Goal: Transaction & Acquisition: Obtain resource

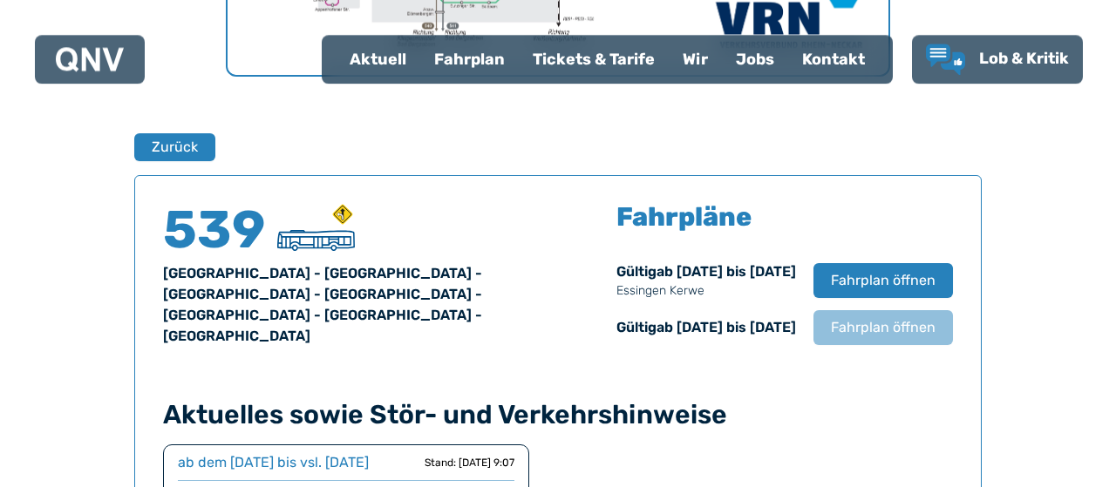
scroll to position [1060, 0]
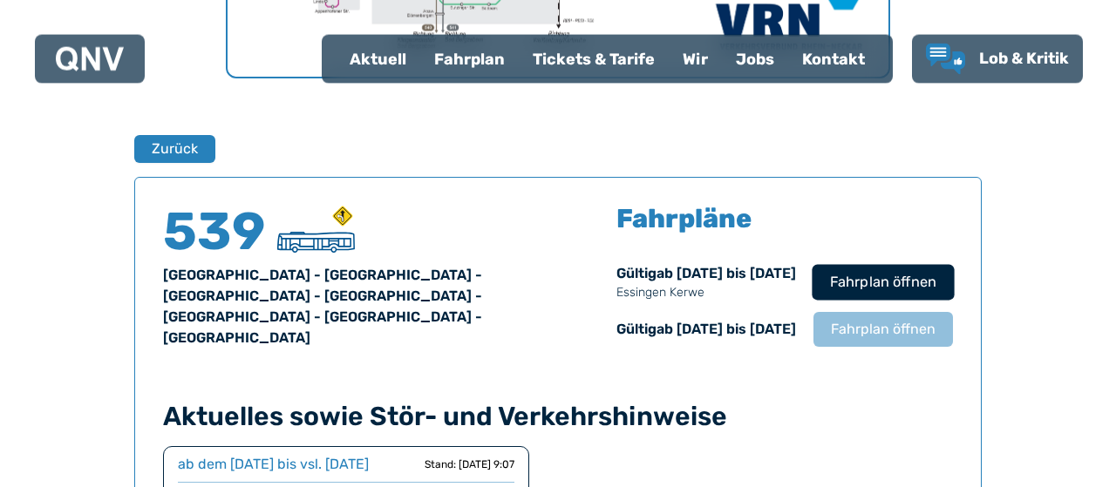
click at [937, 293] on span "Fahrplan öffnen" at bounding box center [883, 282] width 106 height 21
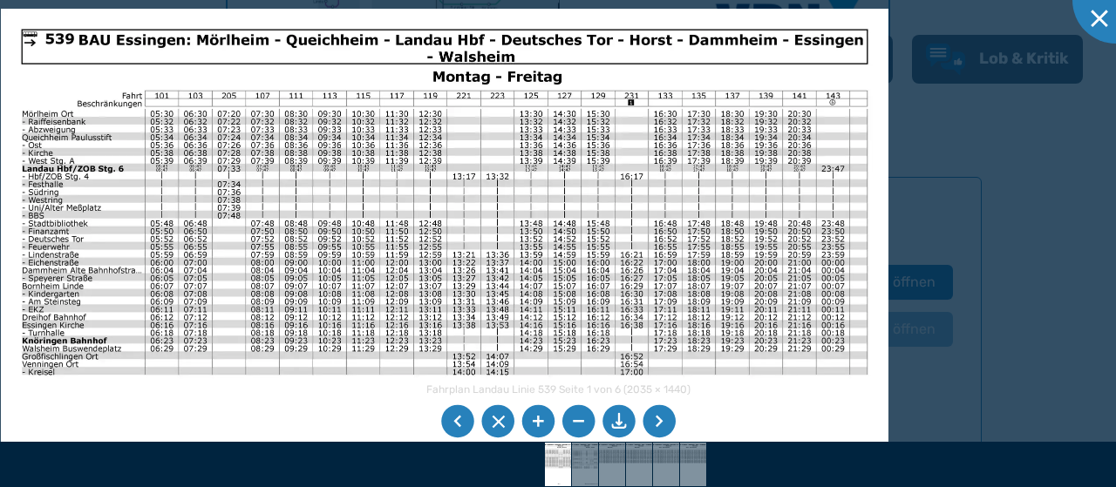
click at [659, 417] on li at bounding box center [659, 421] width 33 height 33
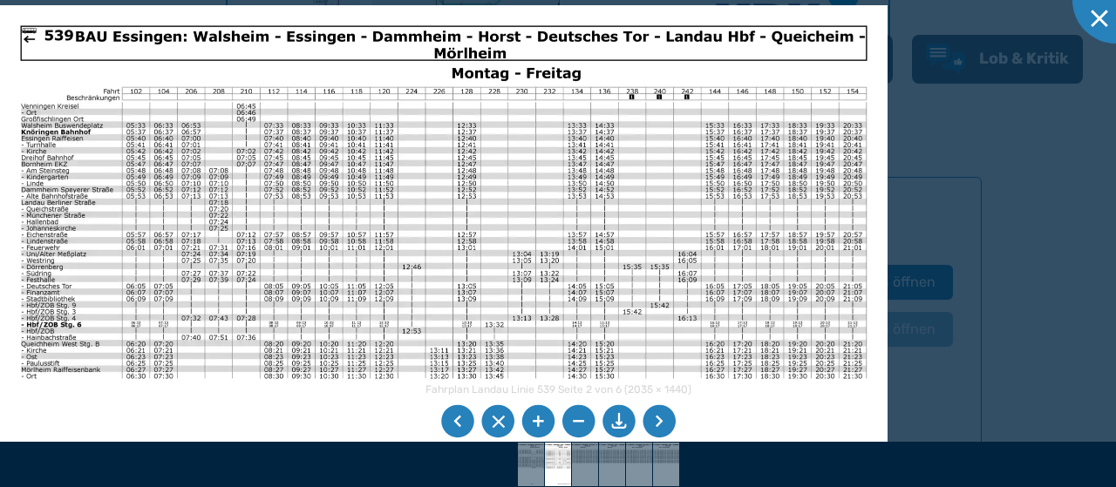
click at [659, 417] on li at bounding box center [659, 421] width 33 height 33
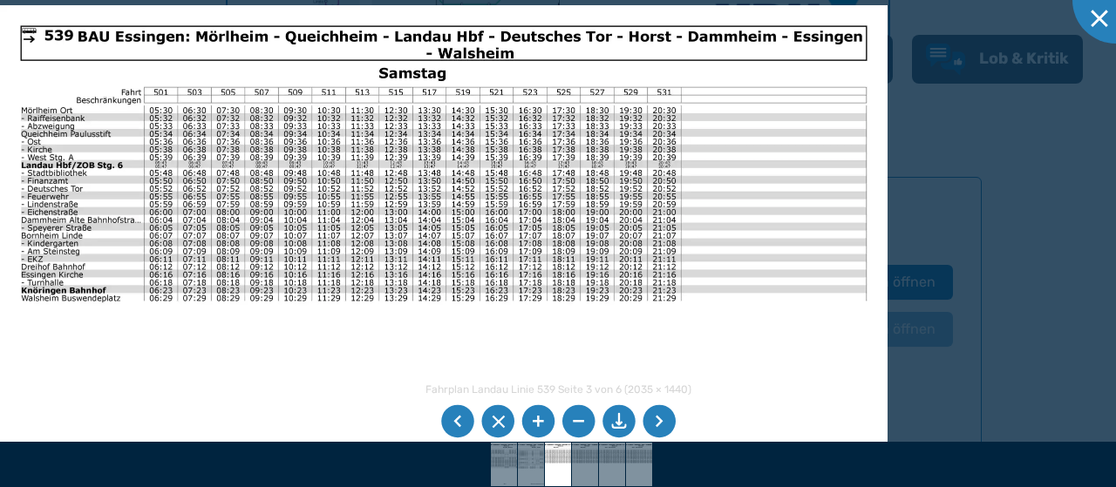
click at [658, 423] on li at bounding box center [659, 421] width 33 height 33
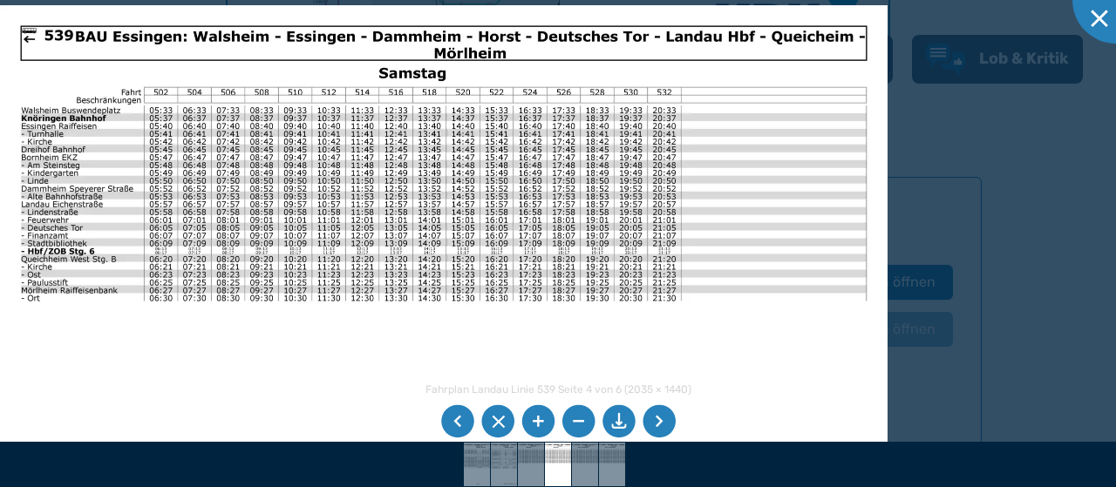
click at [455, 420] on li at bounding box center [457, 421] width 33 height 33
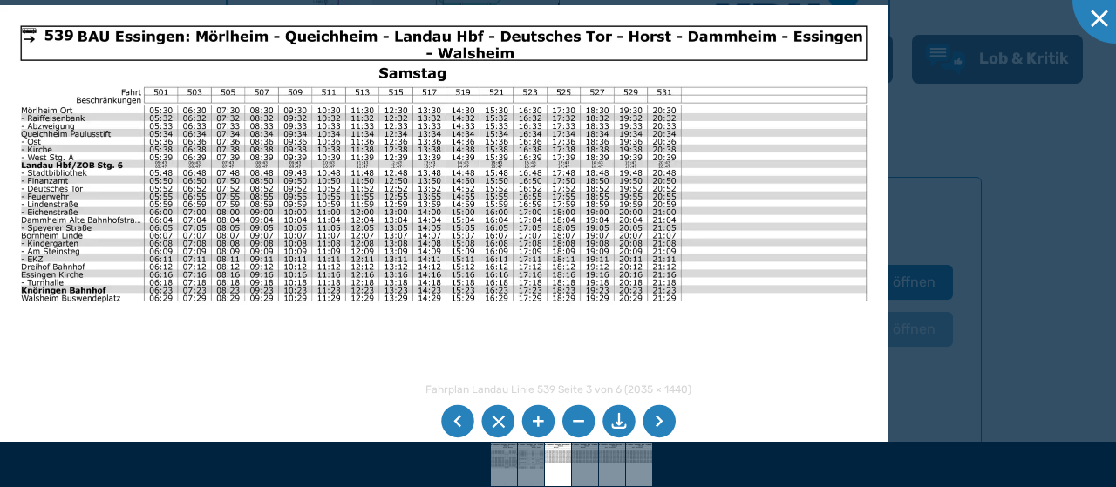
click at [455, 420] on li at bounding box center [457, 421] width 33 height 33
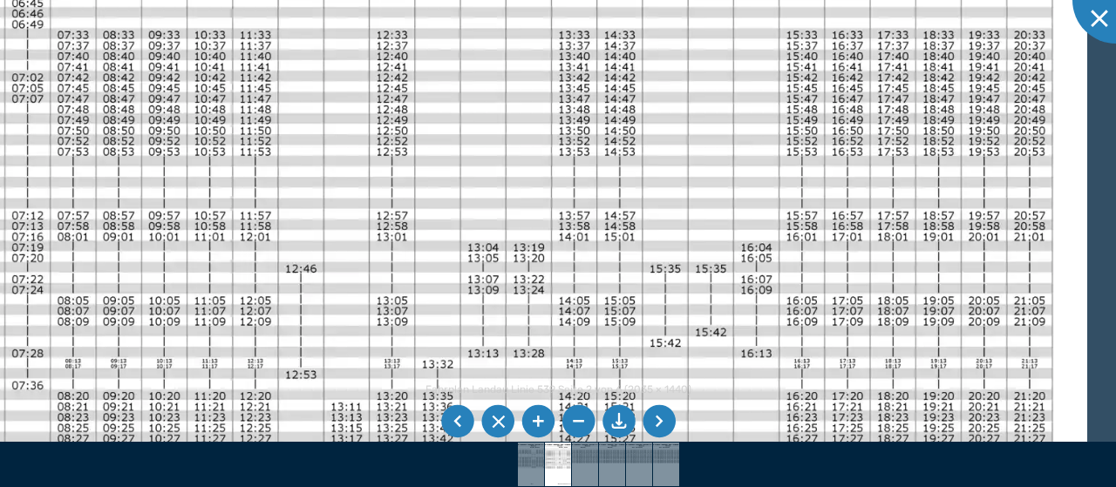
click at [276, 294] on img at bounding box center [354, 355] width 1467 height 1038
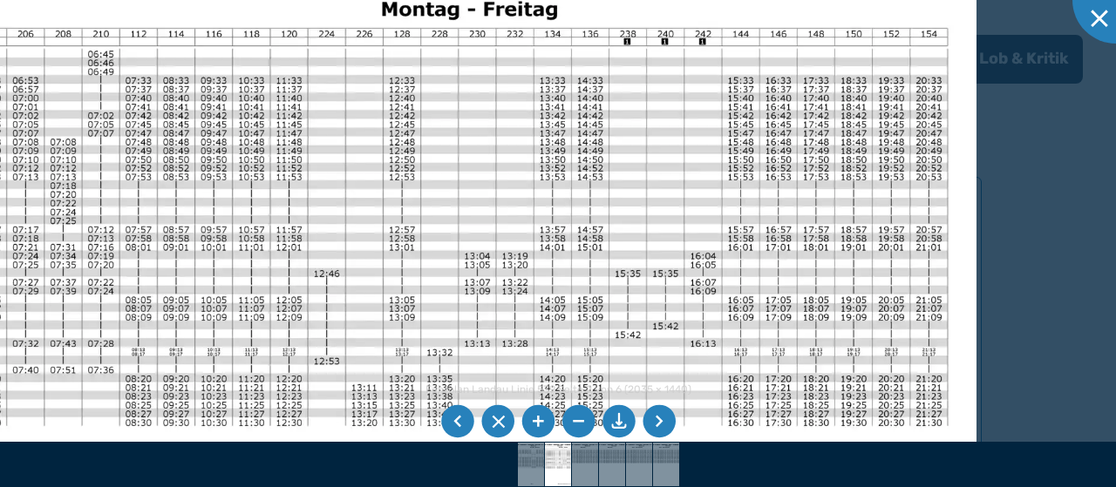
click at [743, 284] on img at bounding box center [371, 345] width 1212 height 858
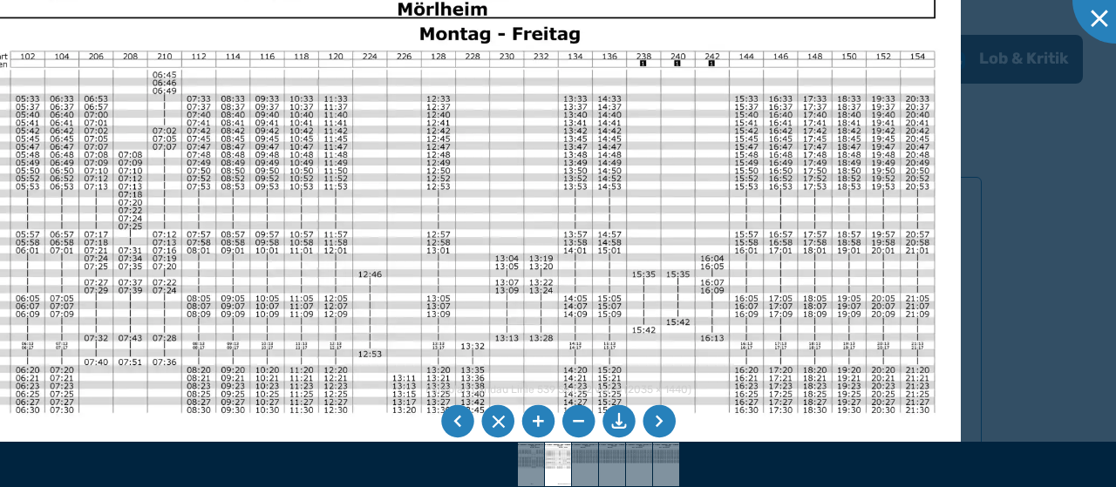
click at [662, 420] on li at bounding box center [659, 421] width 33 height 33
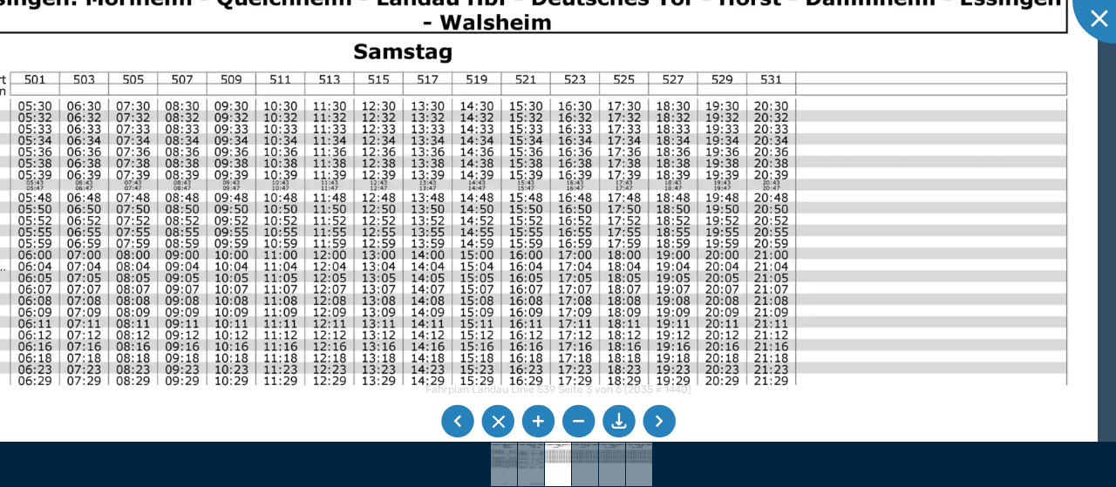
click at [739, 320] on img at bounding box center [448, 411] width 1299 height 919
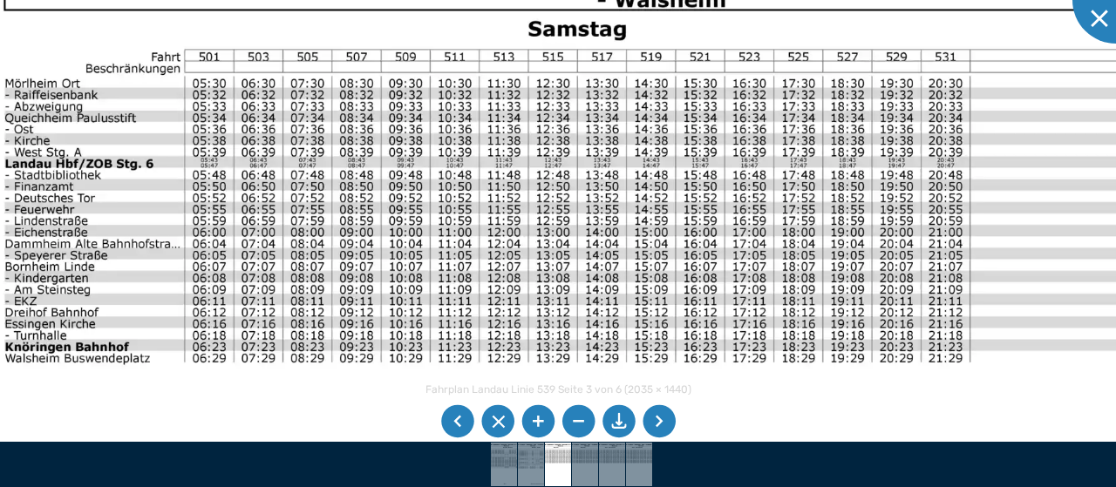
click at [817, 254] on img at bounding box center [623, 388] width 1299 height 919
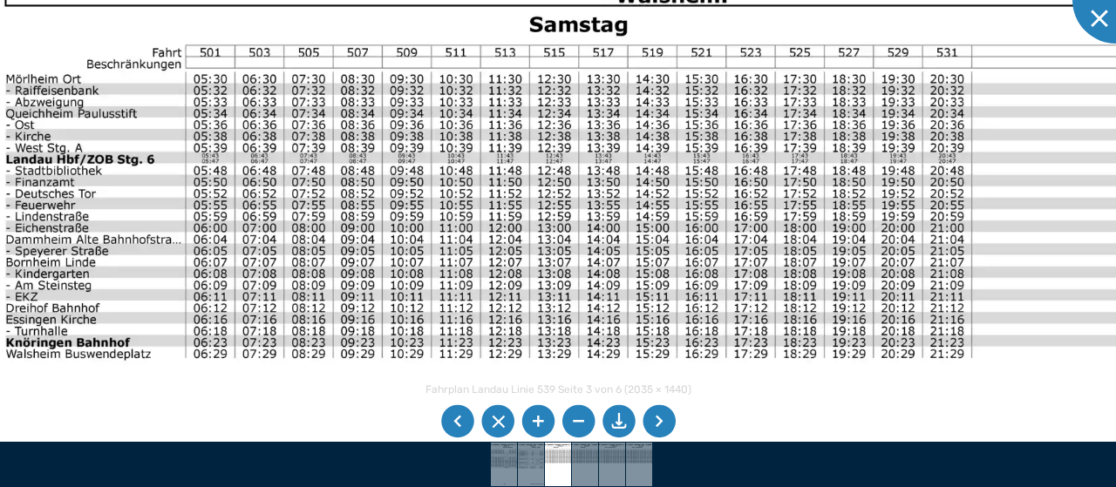
click at [879, 194] on img at bounding box center [624, 384] width 1299 height 919
click at [660, 420] on li at bounding box center [659, 421] width 33 height 33
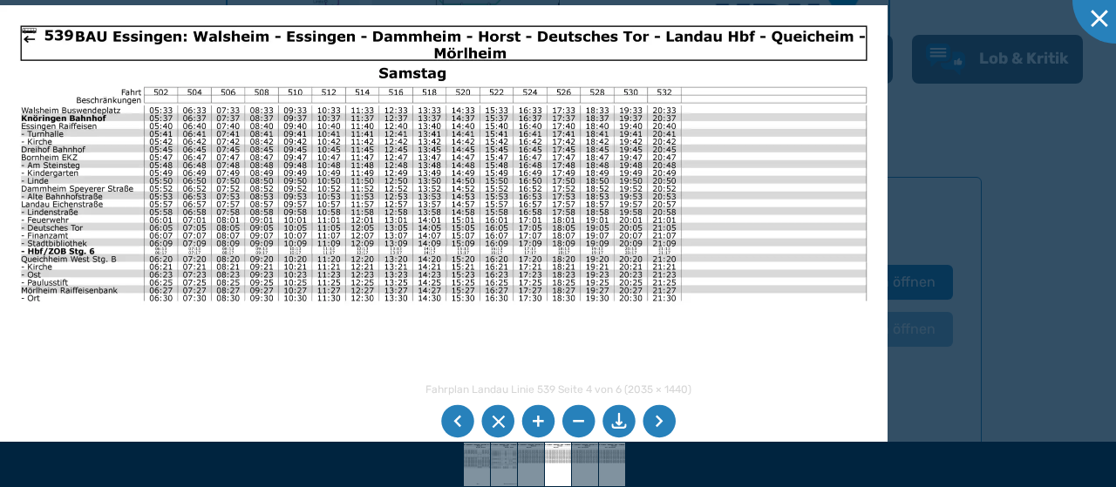
click at [658, 417] on li at bounding box center [659, 421] width 33 height 33
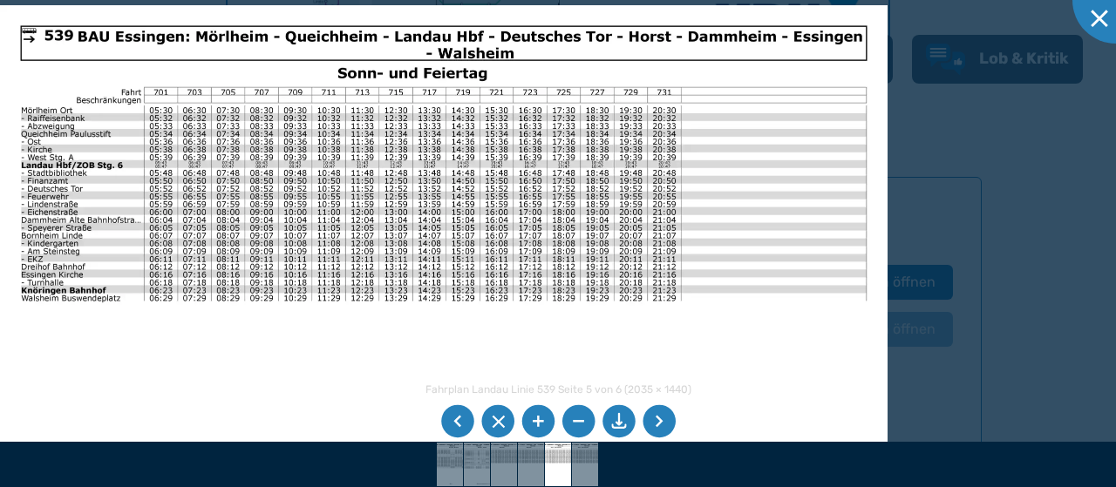
click at [659, 414] on li at bounding box center [659, 421] width 33 height 33
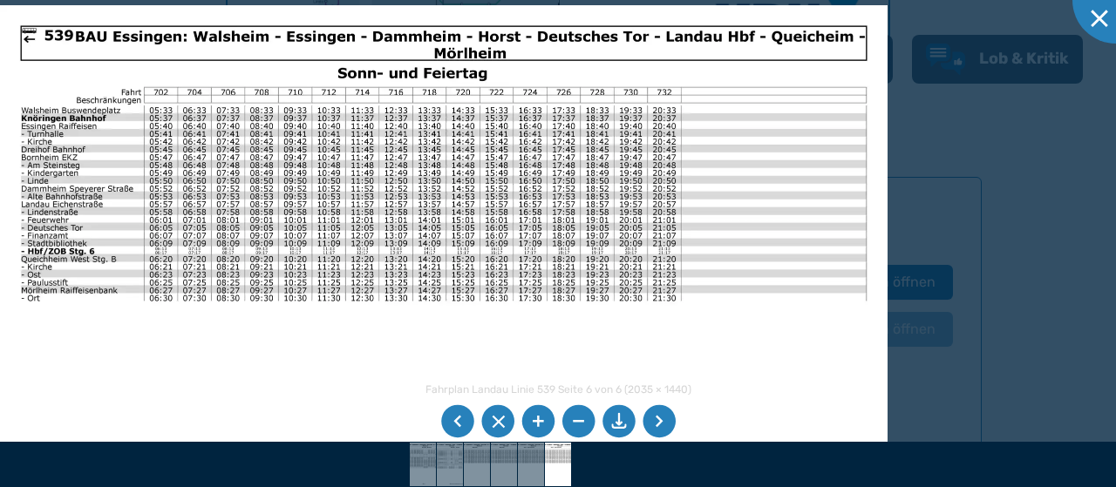
click at [661, 413] on li at bounding box center [659, 421] width 33 height 33
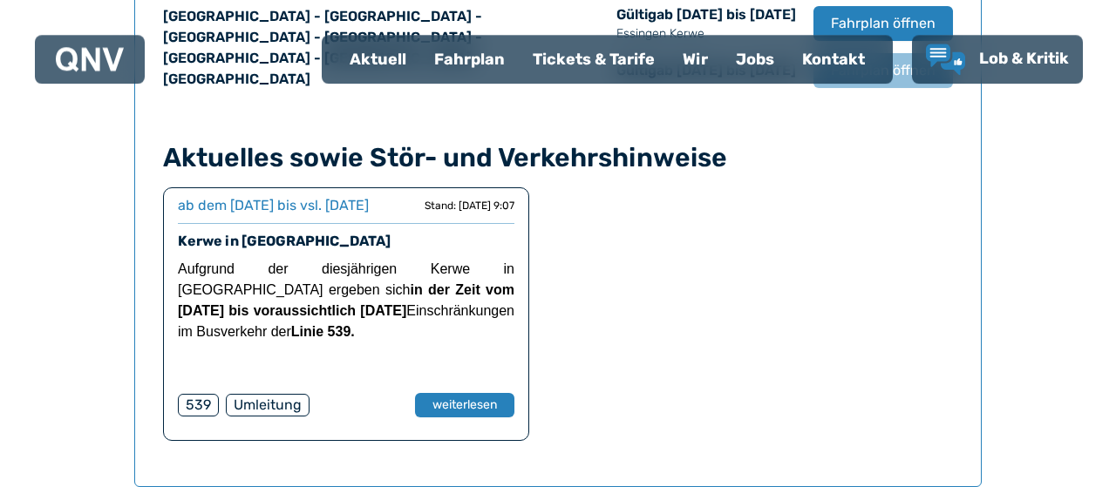
scroll to position [1165, 0]
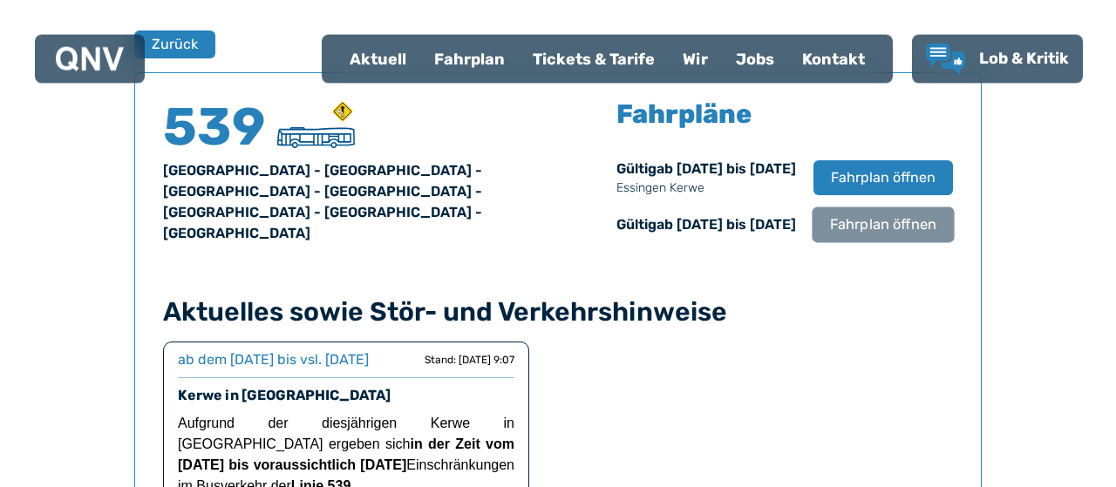
click at [930, 235] on span "Fahrplan öffnen" at bounding box center [883, 225] width 106 height 21
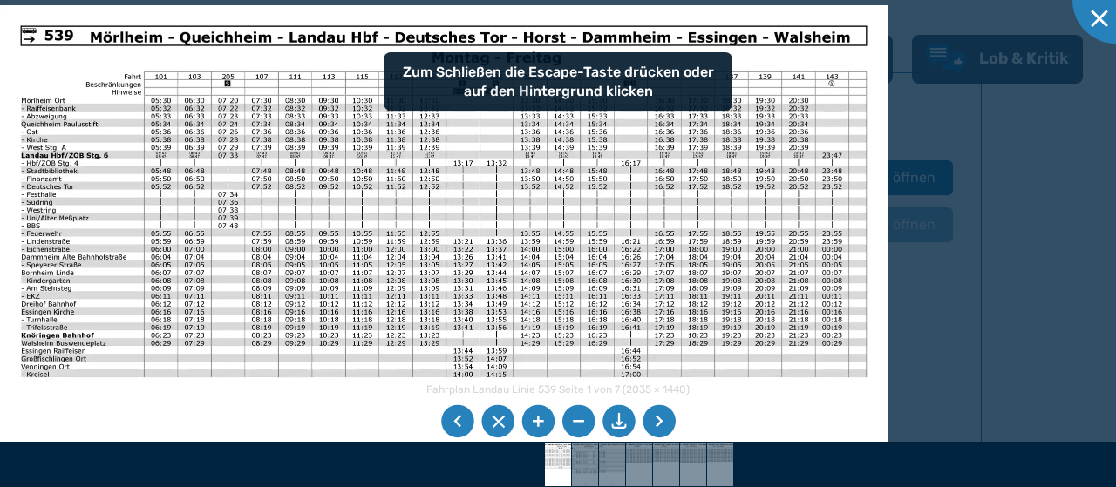
click at [657, 417] on li at bounding box center [659, 421] width 33 height 33
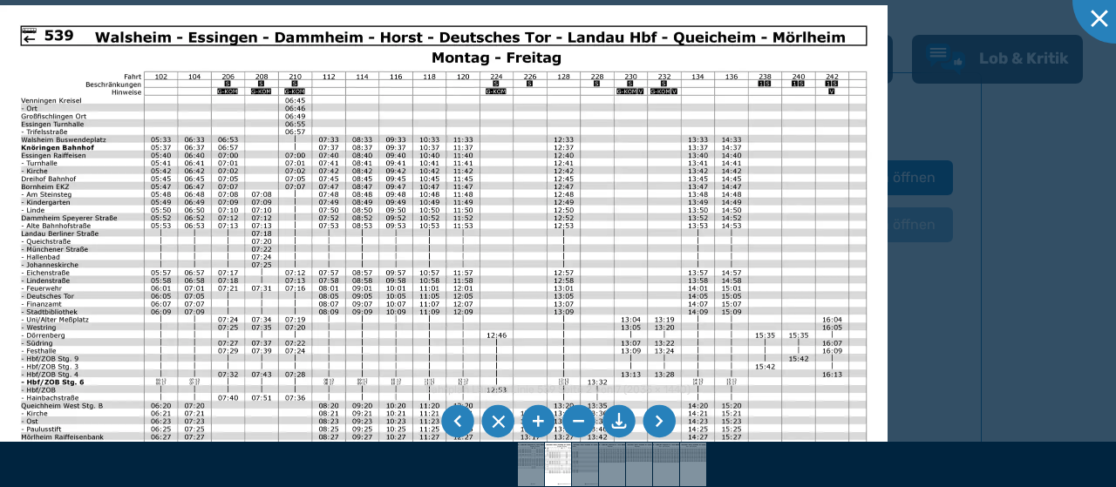
click at [658, 417] on li at bounding box center [659, 421] width 33 height 33
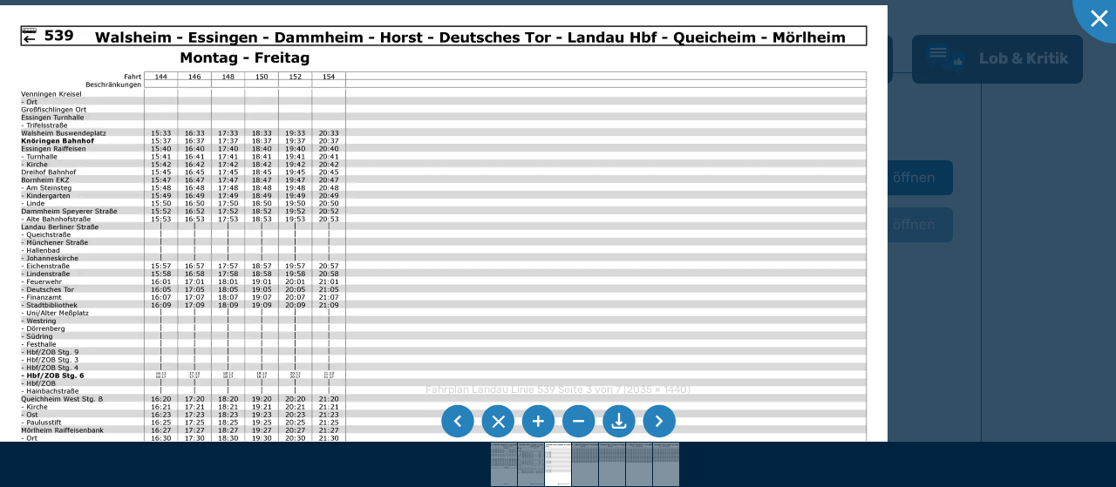
click at [460, 415] on li at bounding box center [457, 421] width 33 height 33
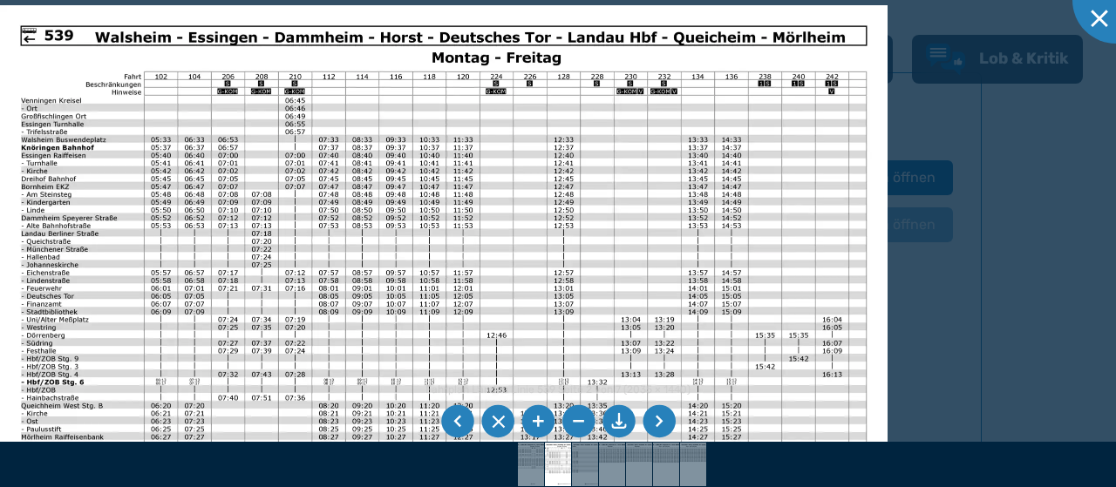
click at [461, 415] on li at bounding box center [457, 421] width 33 height 33
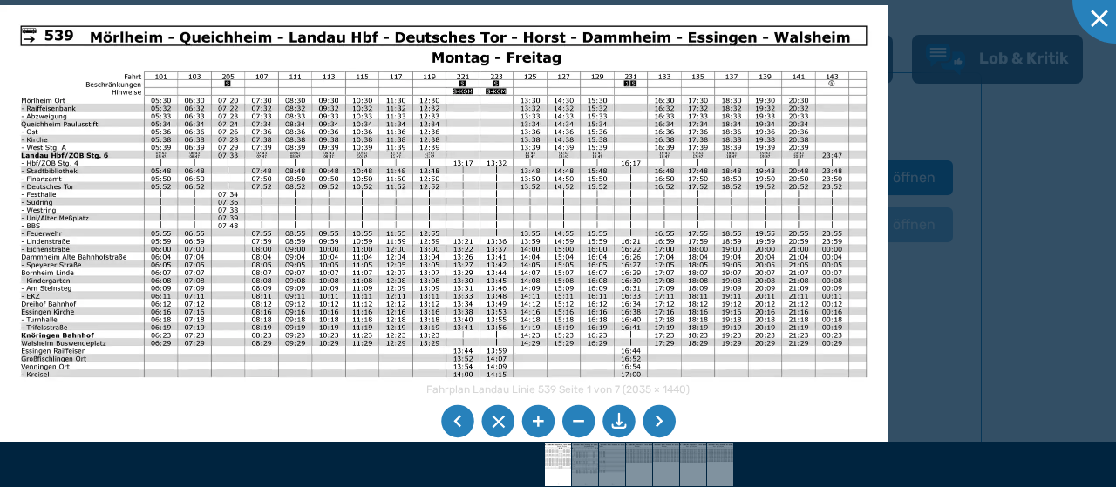
click at [461, 415] on li at bounding box center [457, 421] width 33 height 33
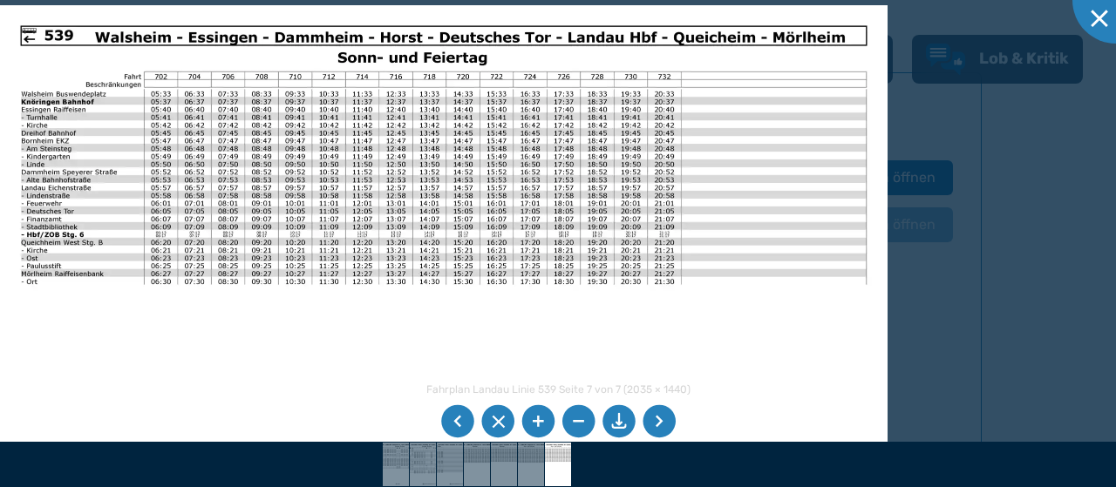
click at [458, 423] on li at bounding box center [457, 421] width 33 height 33
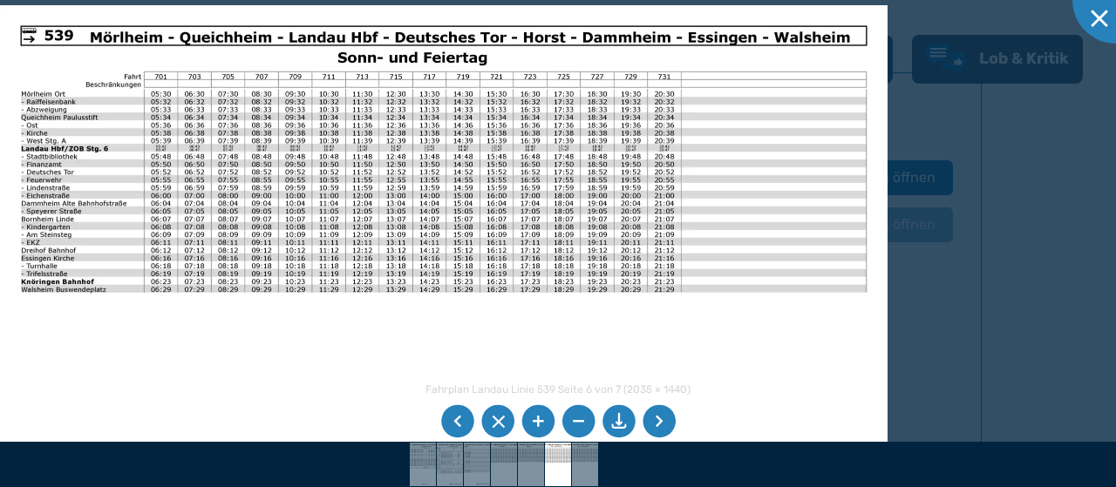
click at [458, 417] on li at bounding box center [457, 421] width 33 height 33
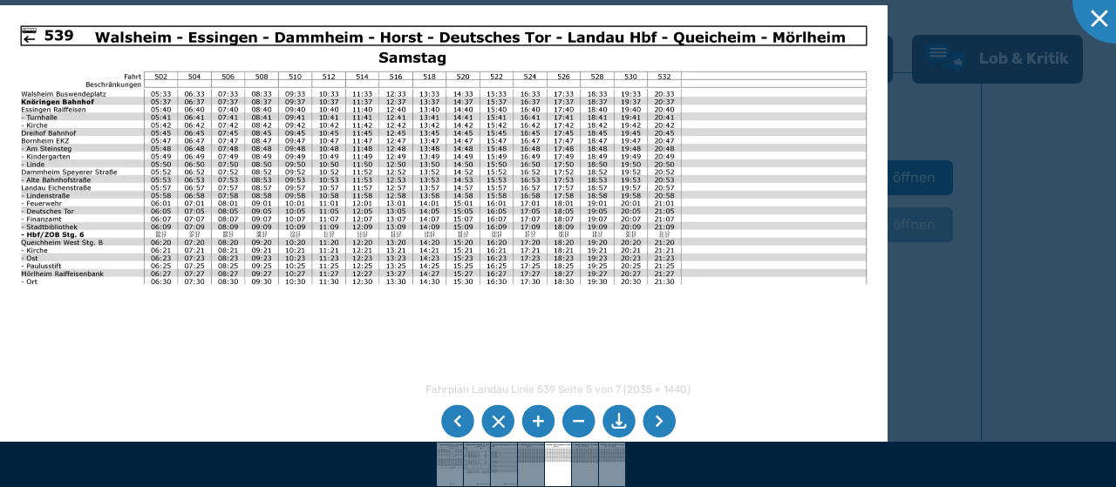
click at [458, 417] on li at bounding box center [457, 421] width 33 height 33
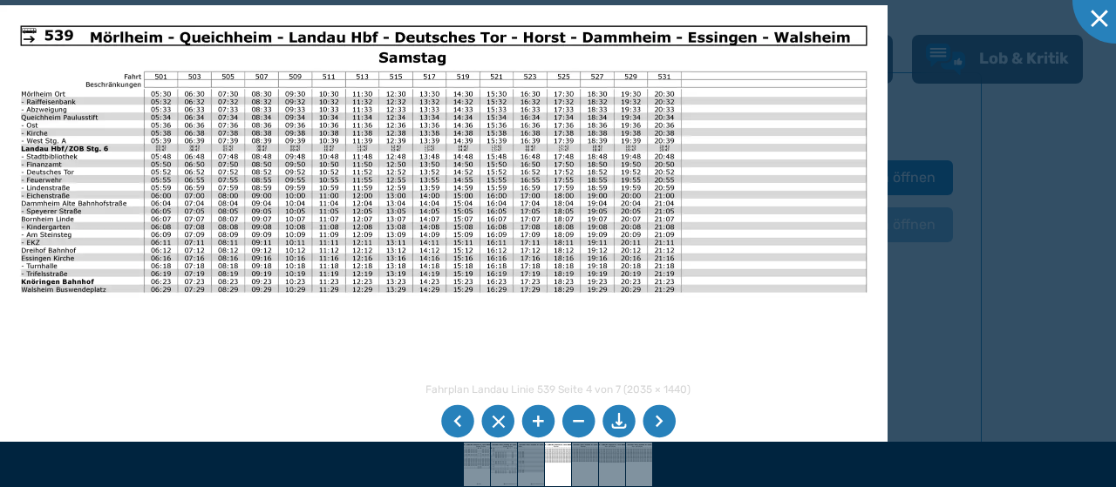
click at [458, 417] on li at bounding box center [457, 421] width 33 height 33
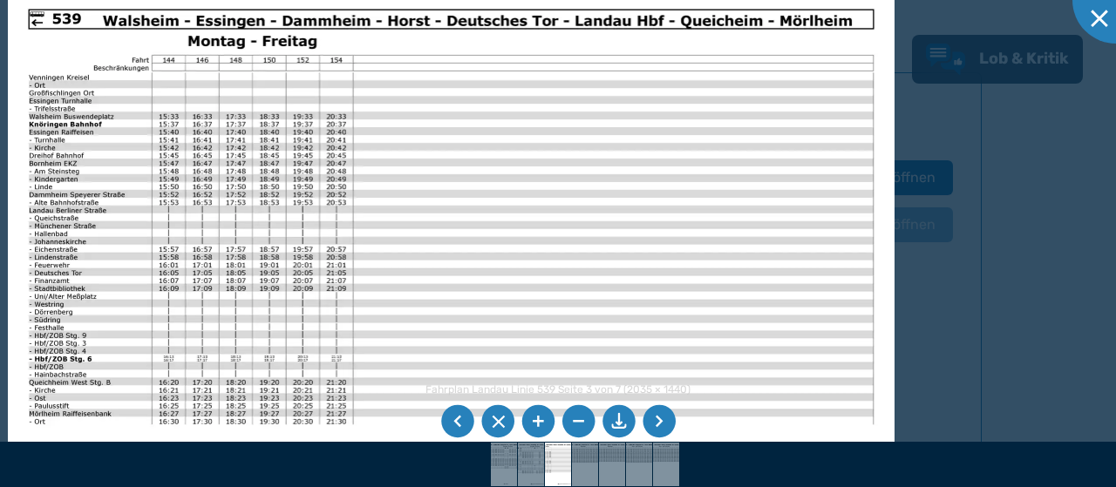
click at [50, 305] on img at bounding box center [452, 303] width 888 height 628
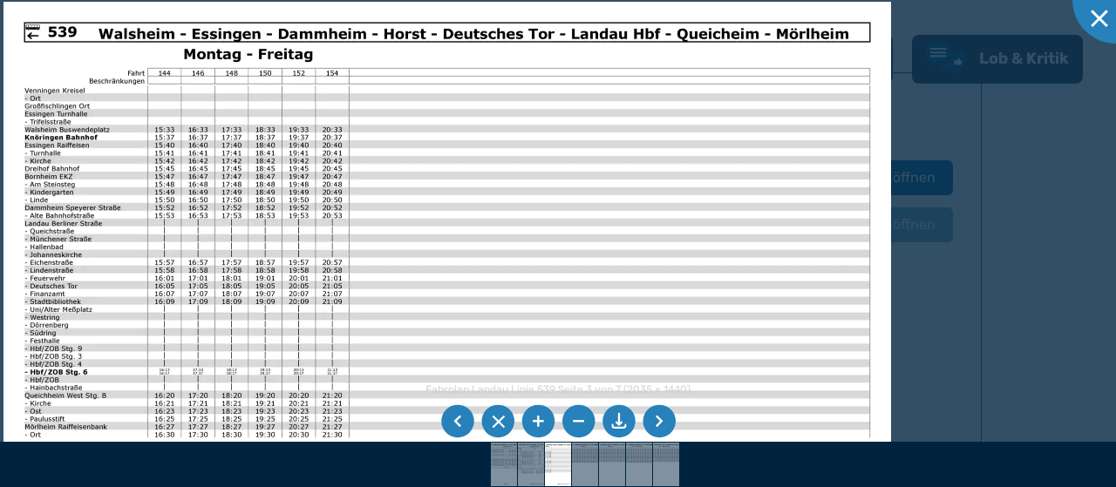
click at [459, 420] on li at bounding box center [457, 421] width 33 height 33
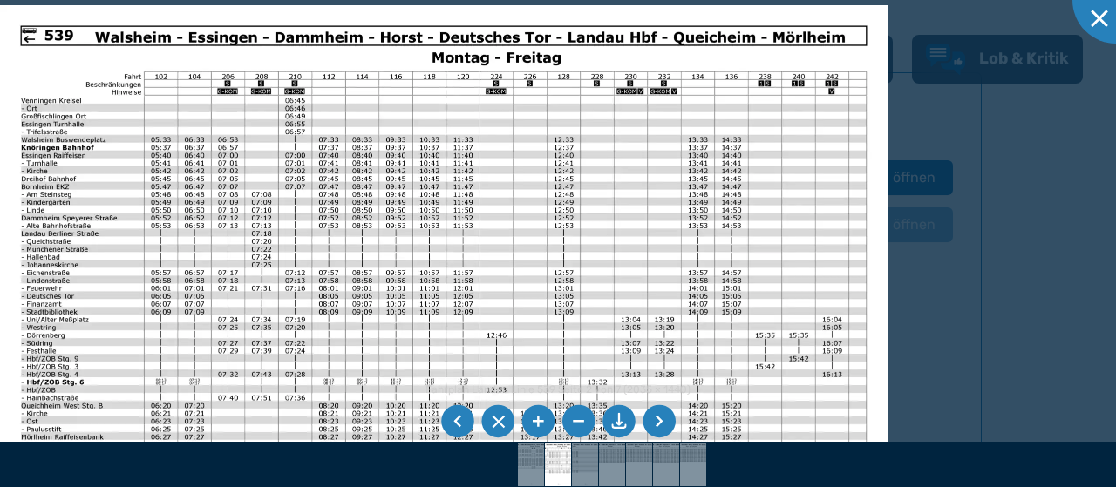
click at [455, 419] on li at bounding box center [457, 421] width 33 height 33
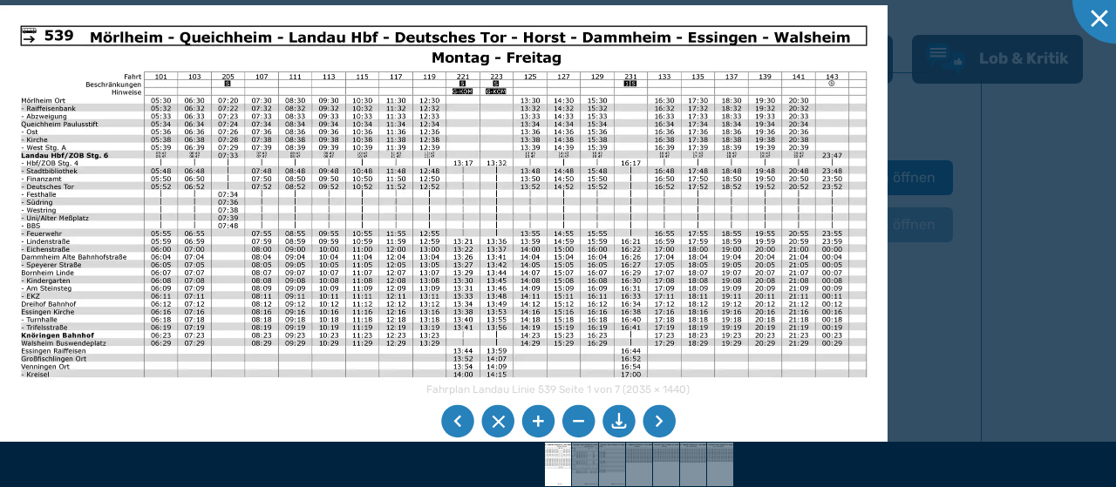
click at [455, 419] on li at bounding box center [457, 421] width 33 height 33
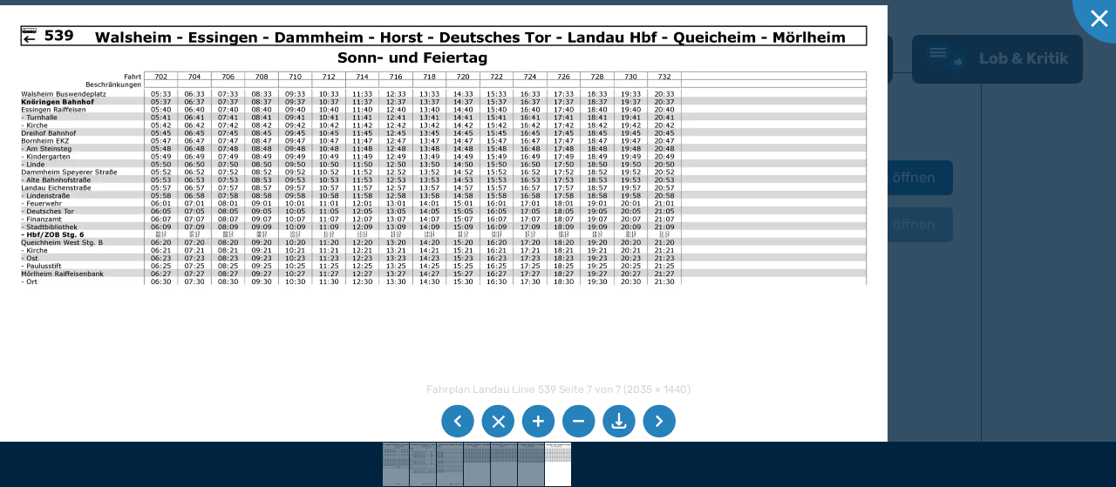
click at [659, 415] on li at bounding box center [659, 421] width 33 height 33
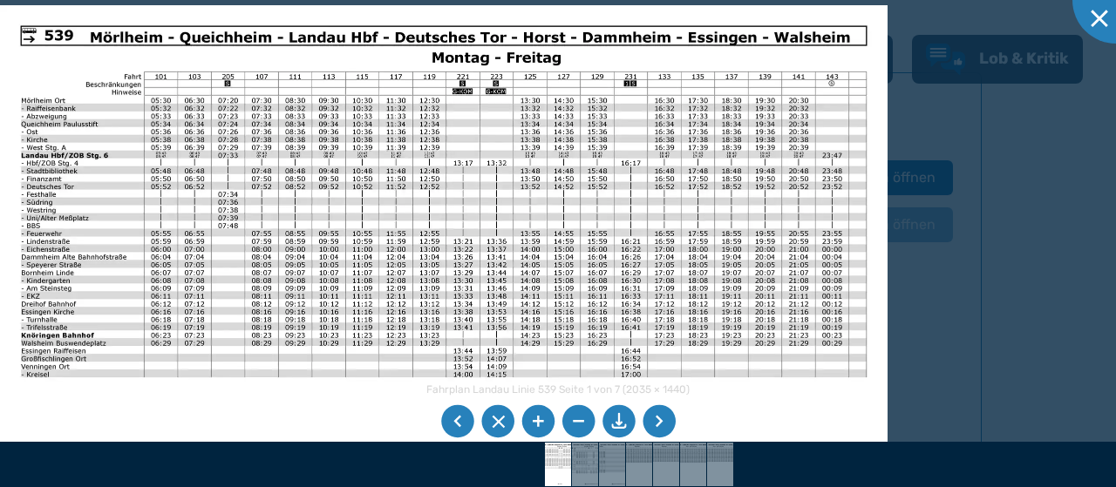
click at [620, 419] on li at bounding box center [619, 421] width 33 height 33
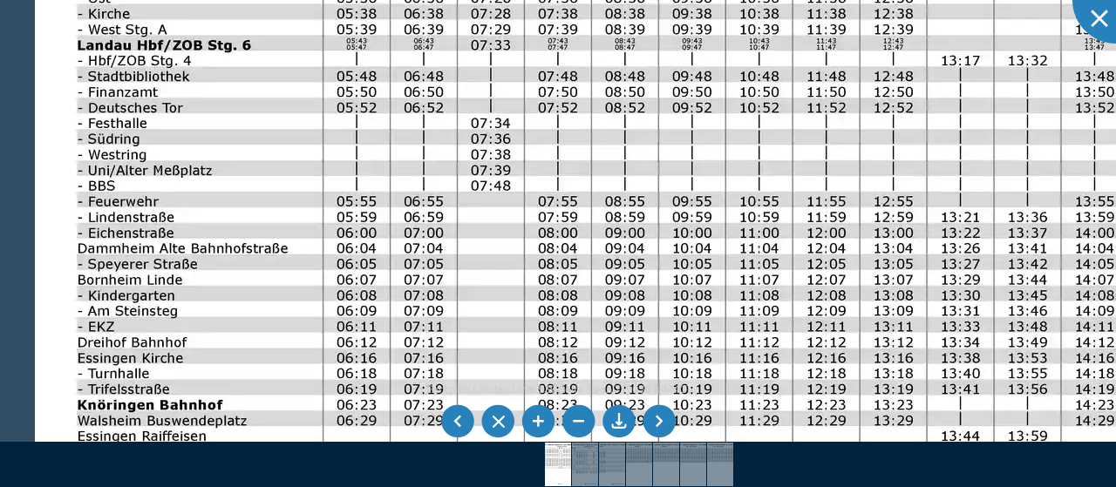
click at [238, 187] on img at bounding box center [922, 372] width 1775 height 1256
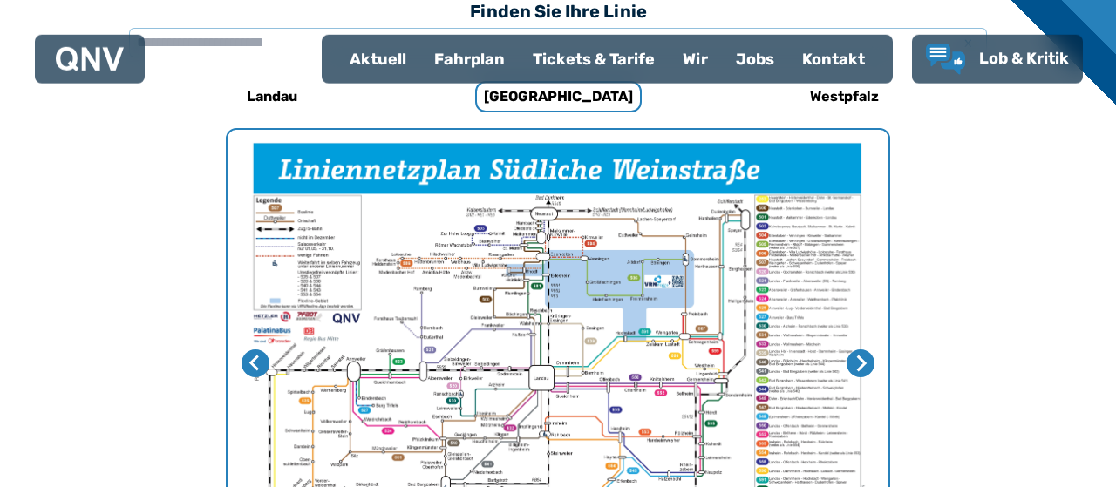
scroll to position [644, 0]
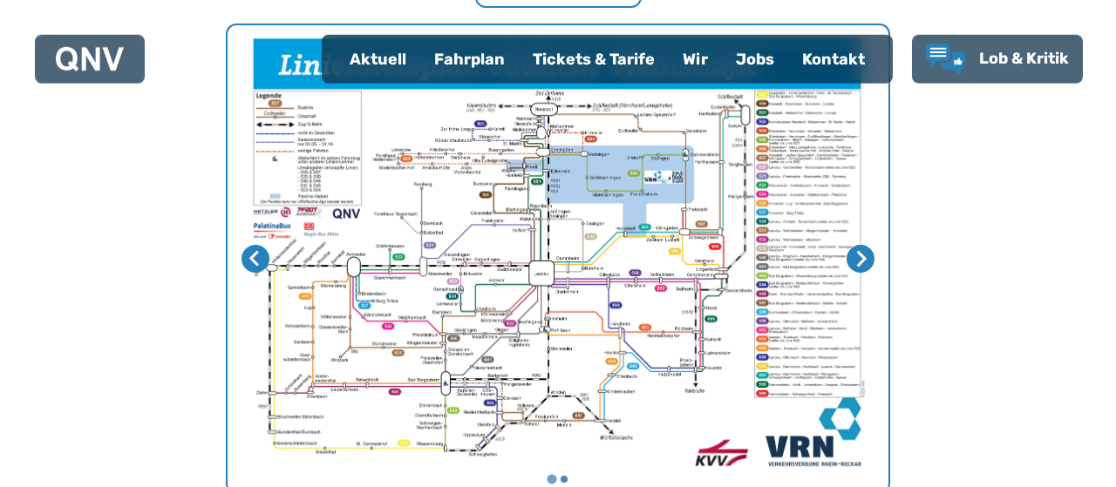
click at [420, 70] on div "Fahrplan" at bounding box center [469, 59] width 99 height 45
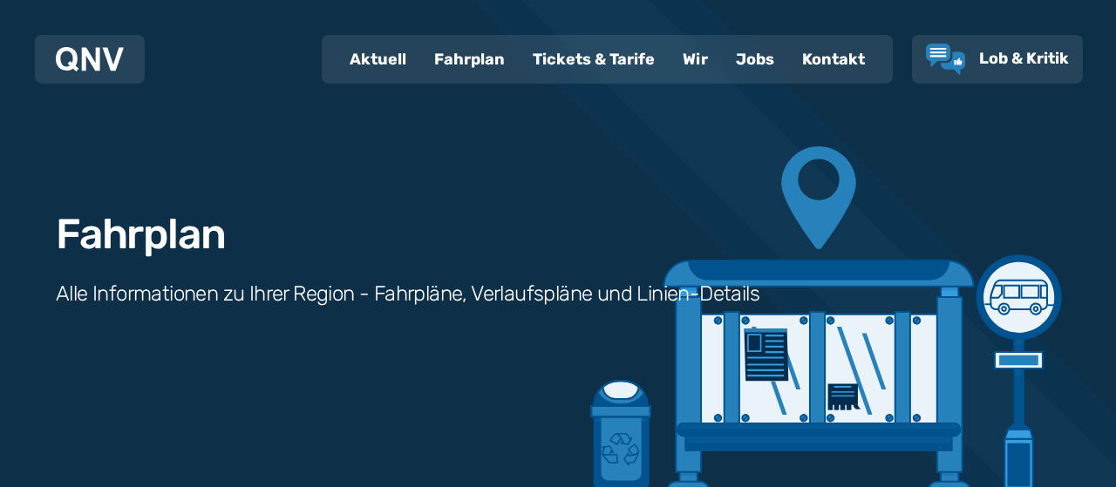
click at [1006, 292] on div "Fahrplan Alle Informationen zu Ihrer Region - Fahrpläne, Verlaufspläne und Lini…" at bounding box center [558, 248] width 1116 height 497
click at [420, 66] on div "Fahrplan" at bounding box center [469, 59] width 99 height 45
click at [420, 68] on div "Fahrplan" at bounding box center [469, 59] width 99 height 45
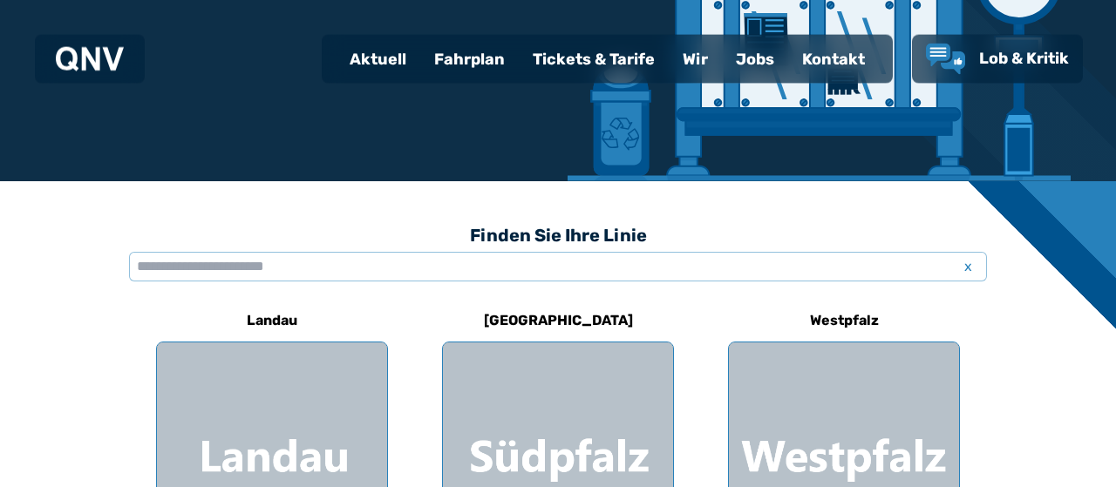
scroll to position [209, 0]
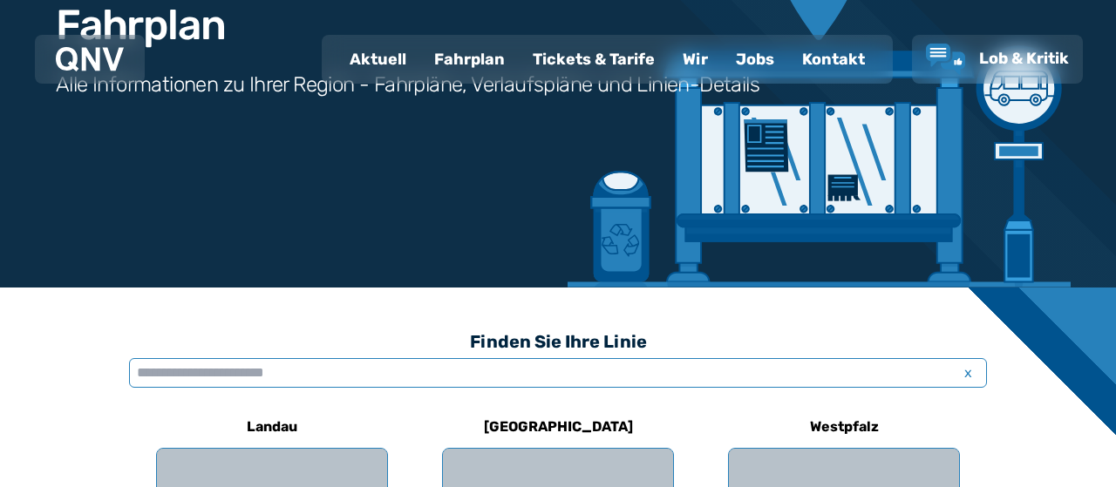
click at [205, 382] on input "text" at bounding box center [558, 373] width 858 height 30
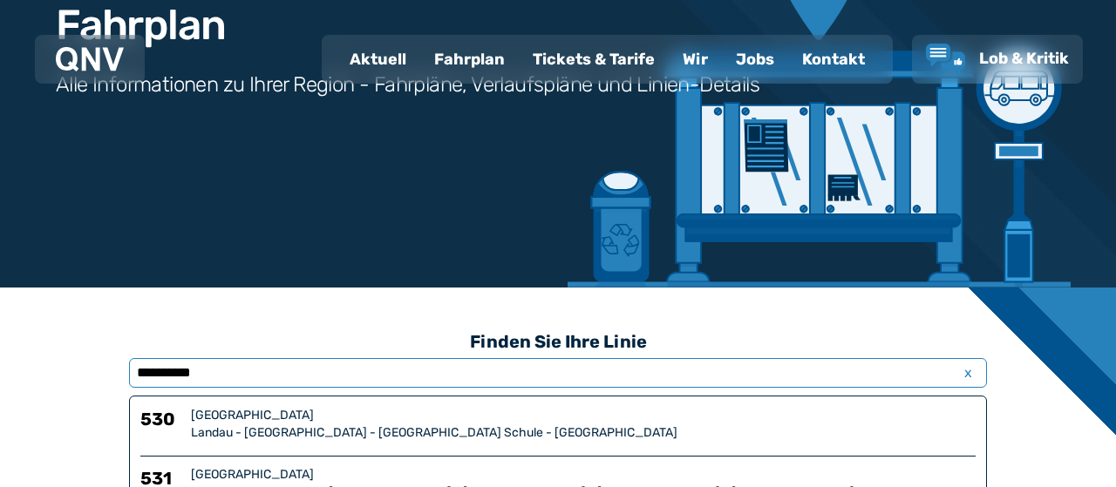
type input "*********"
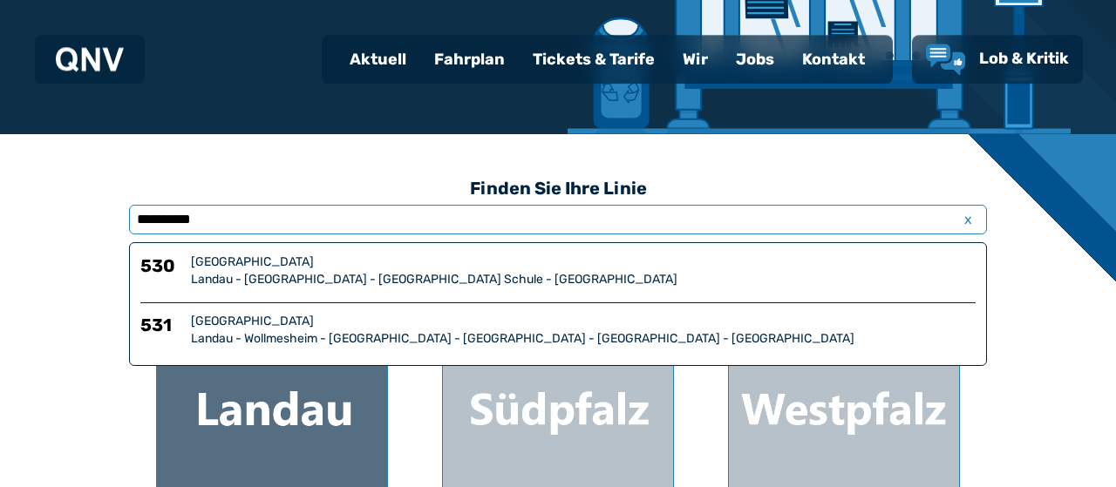
scroll to position [419, 0]
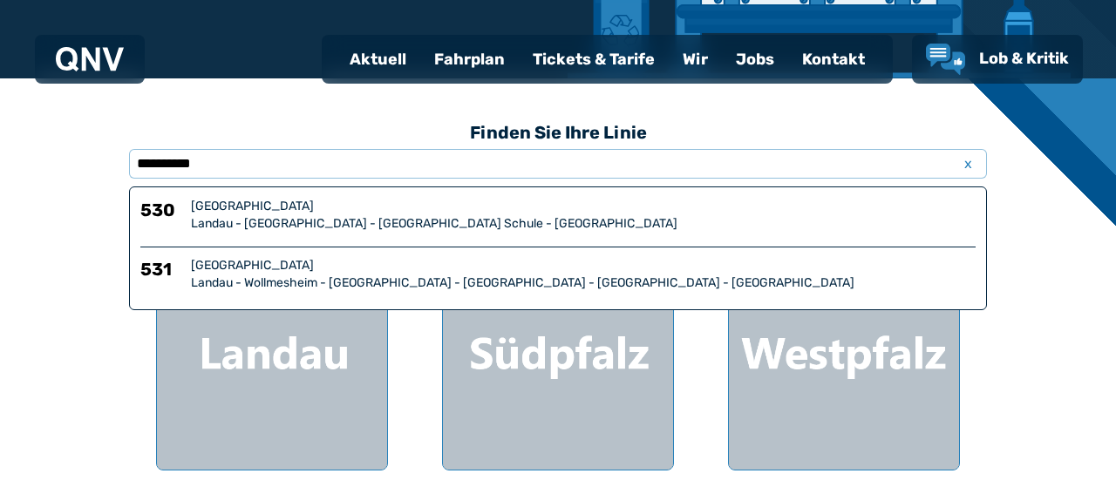
click at [210, 292] on div "Landau - Wollmesheim - Ilbesheim - Klingenmünster - Silz - Annweiler" at bounding box center [583, 283] width 785 height 17
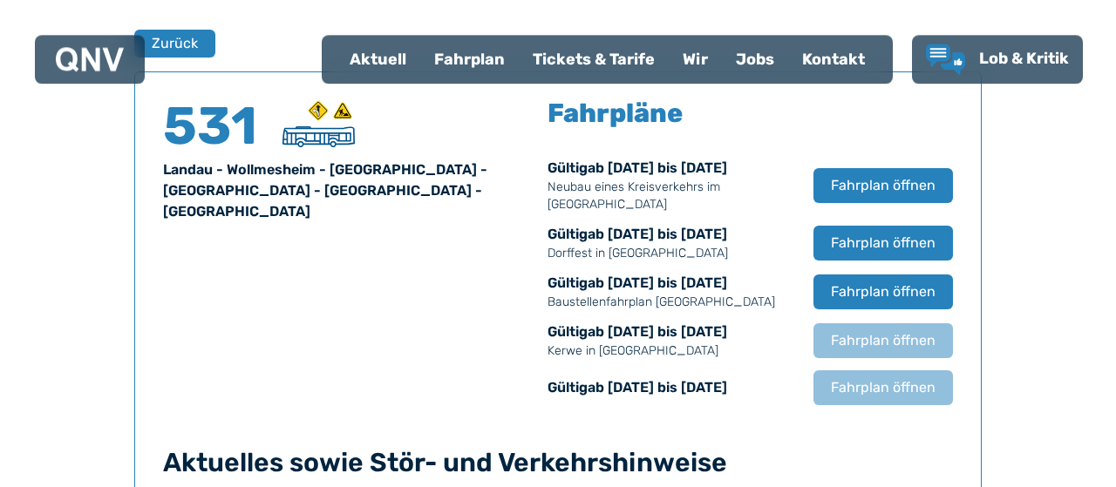
scroll to position [1165, 0]
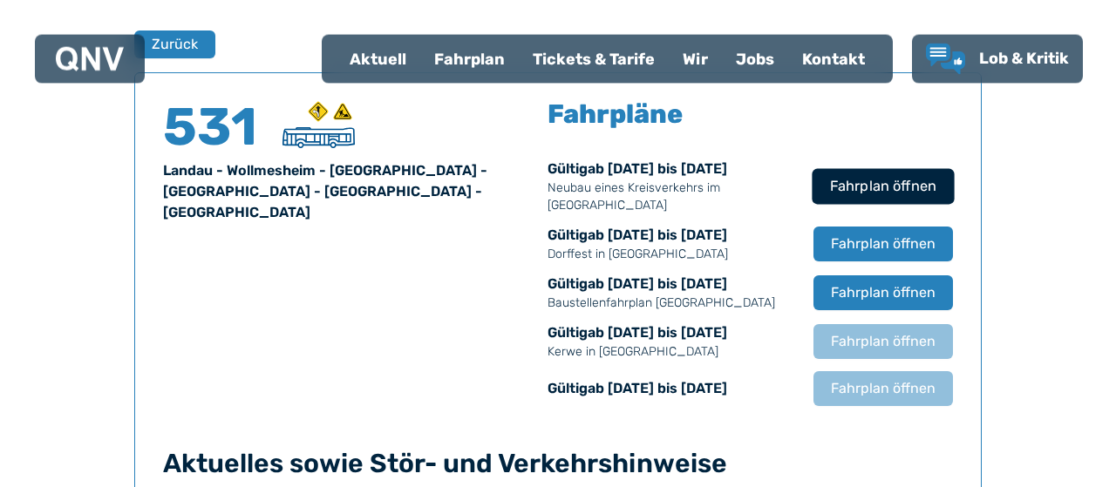
click at [937, 197] on span "Fahrplan öffnen" at bounding box center [883, 186] width 106 height 21
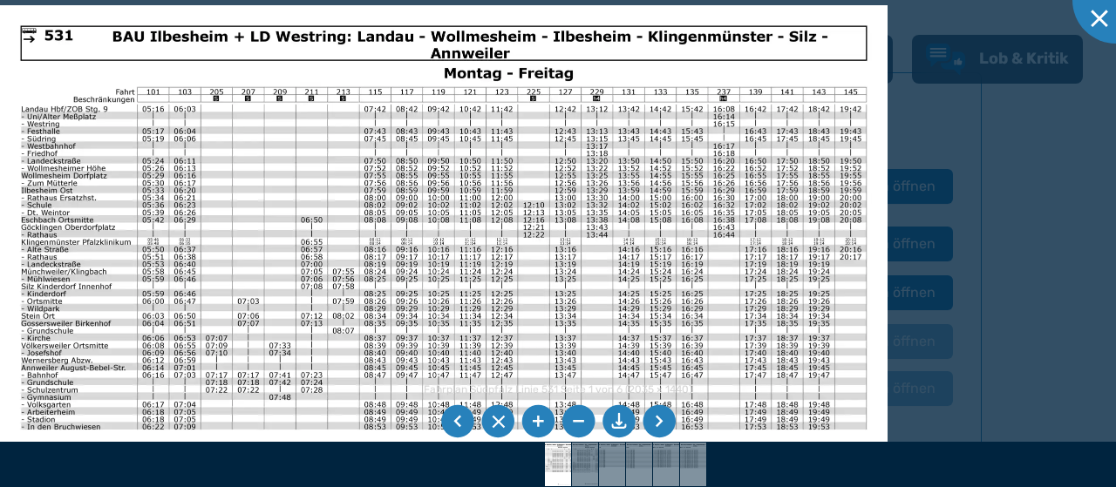
click at [626, 421] on li at bounding box center [619, 421] width 33 height 33
click at [454, 420] on li at bounding box center [457, 421] width 33 height 33
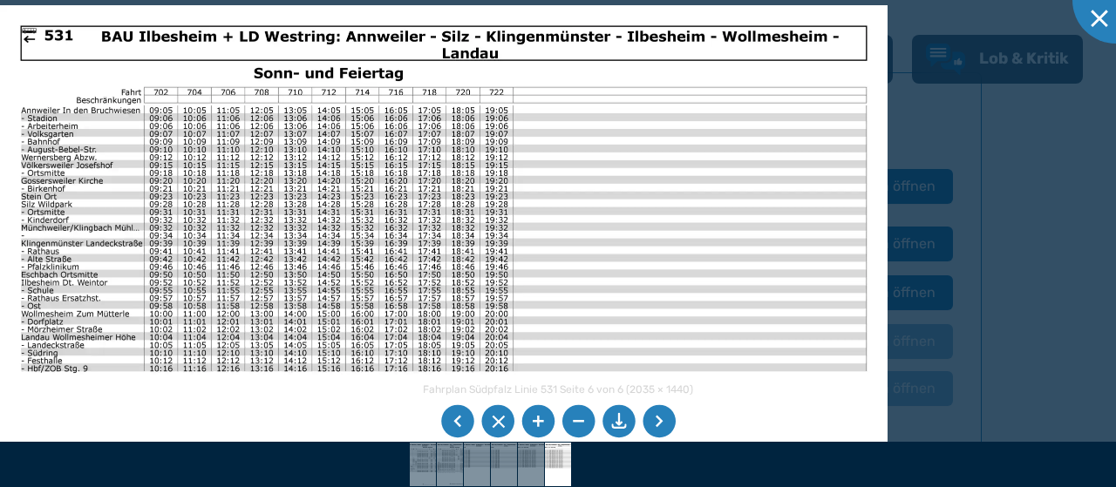
scroll to position [419, 0]
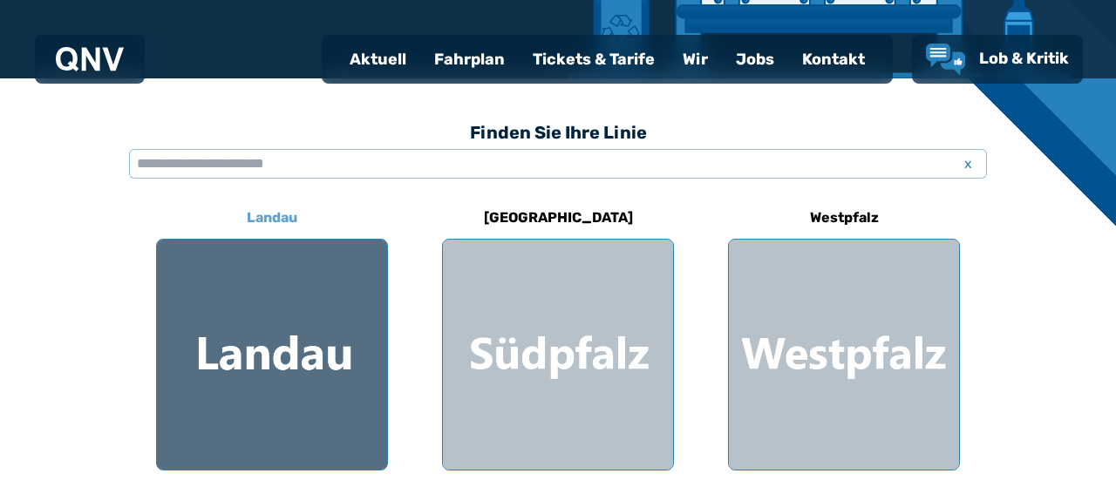
click at [250, 354] on div at bounding box center [272, 355] width 230 height 230
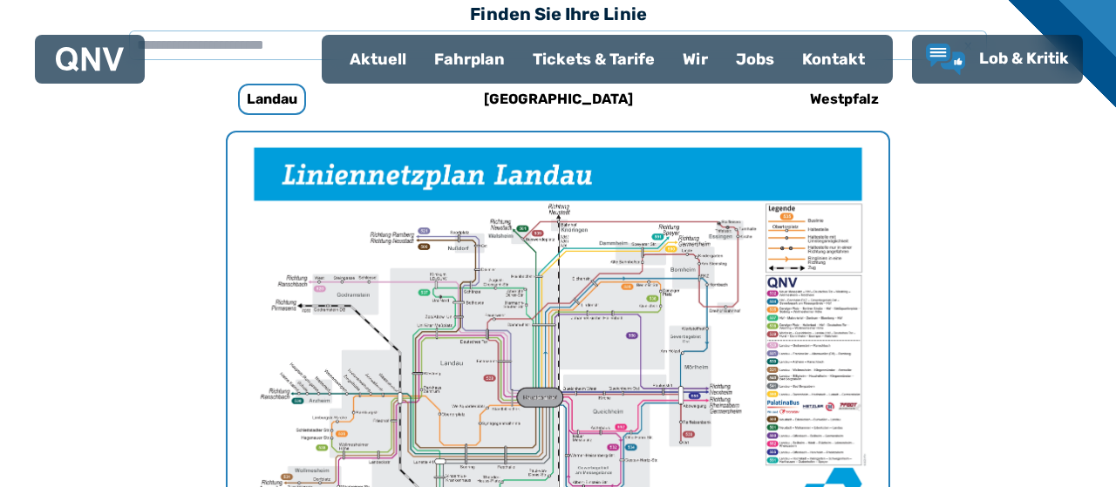
scroll to position [540, 0]
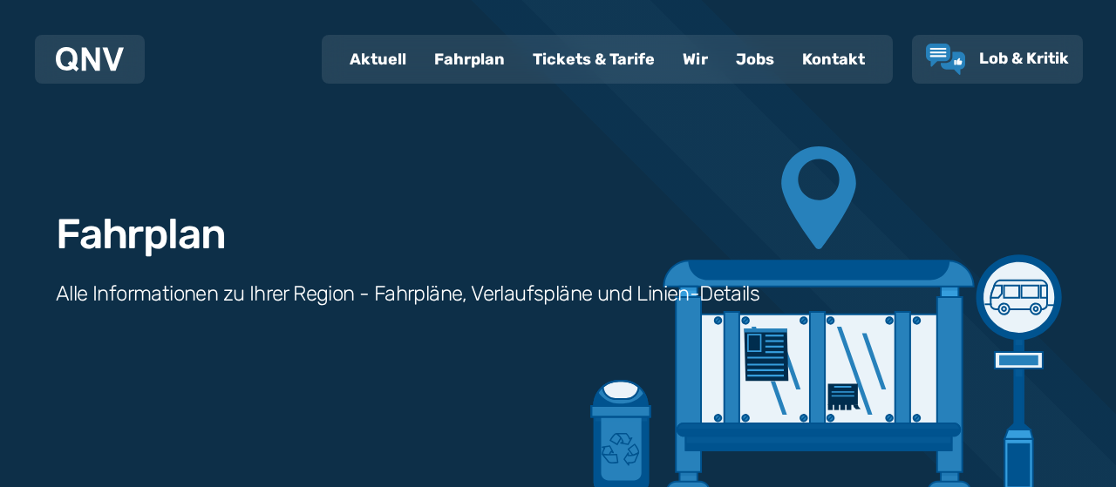
click at [420, 62] on div "Fahrplan" at bounding box center [469, 59] width 99 height 45
click at [420, 65] on div "Fahrplan" at bounding box center [469, 59] width 99 height 45
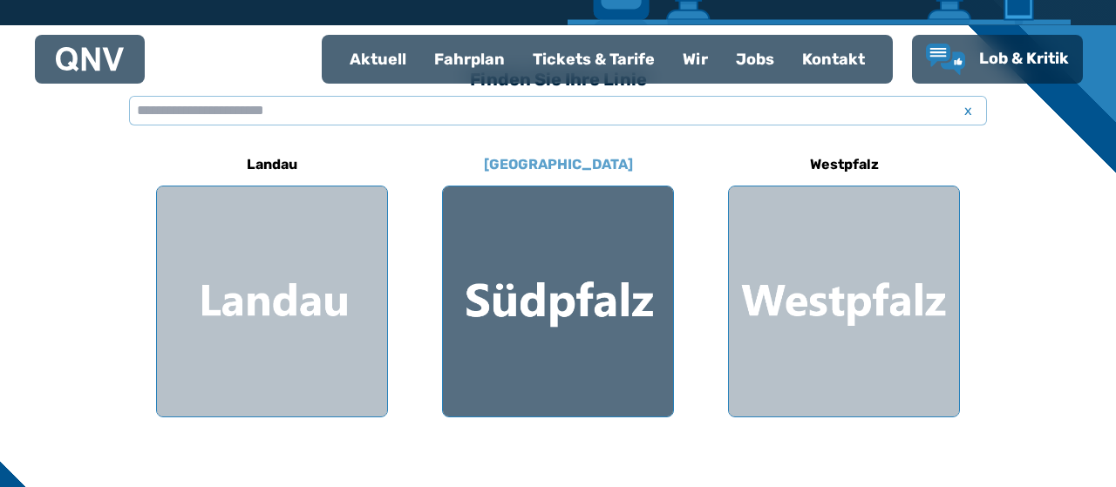
scroll to position [523, 0]
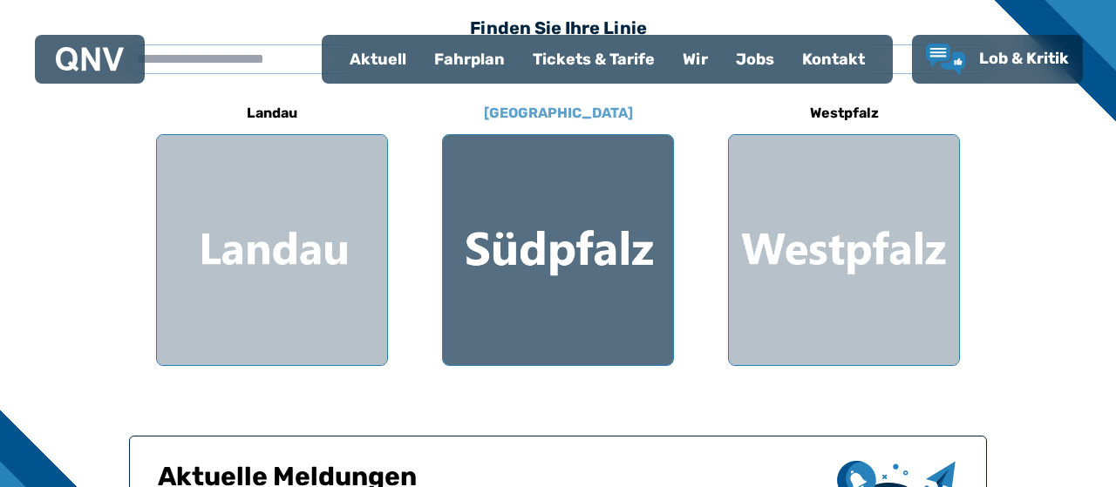
click at [521, 267] on div at bounding box center [558, 250] width 230 height 230
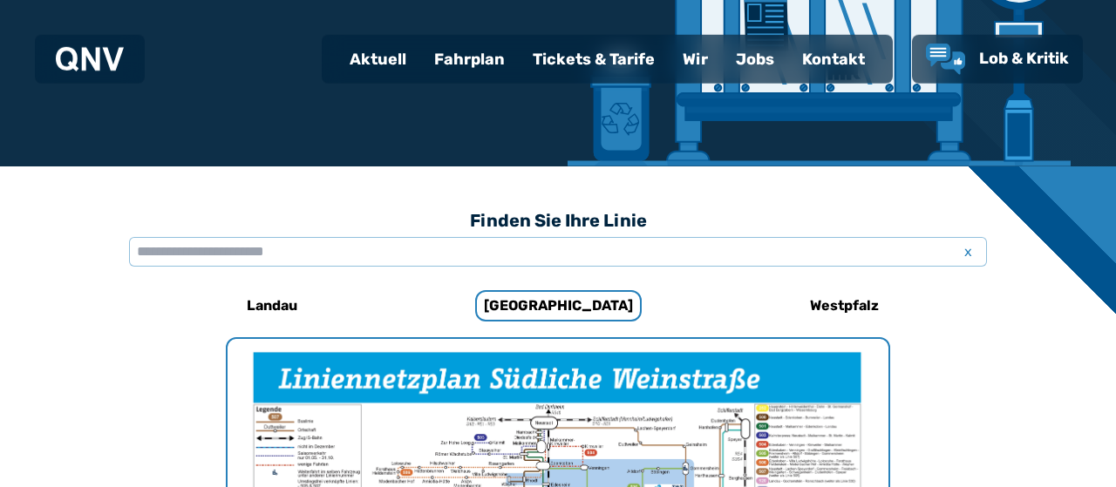
scroll to position [226, 0]
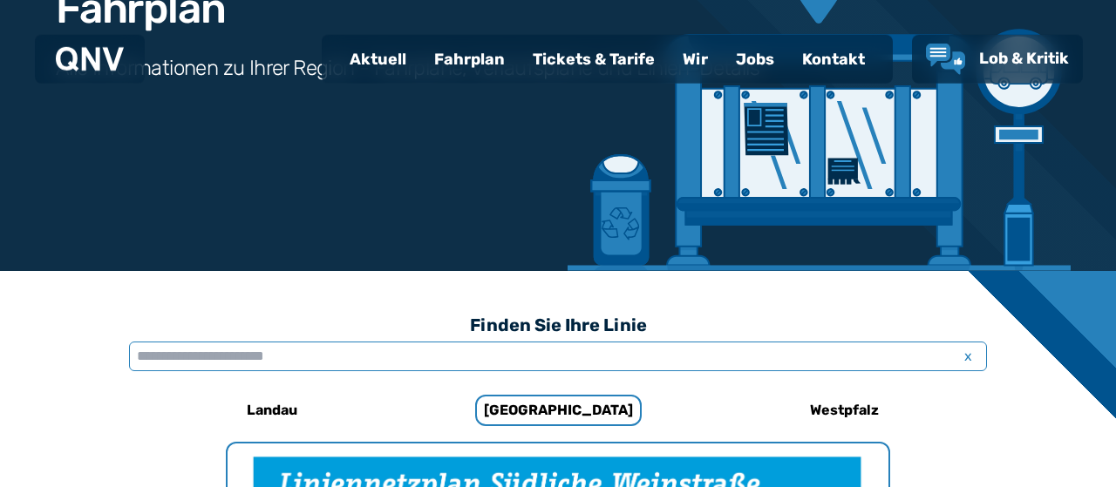
click at [324, 368] on input "text" at bounding box center [558, 357] width 858 height 30
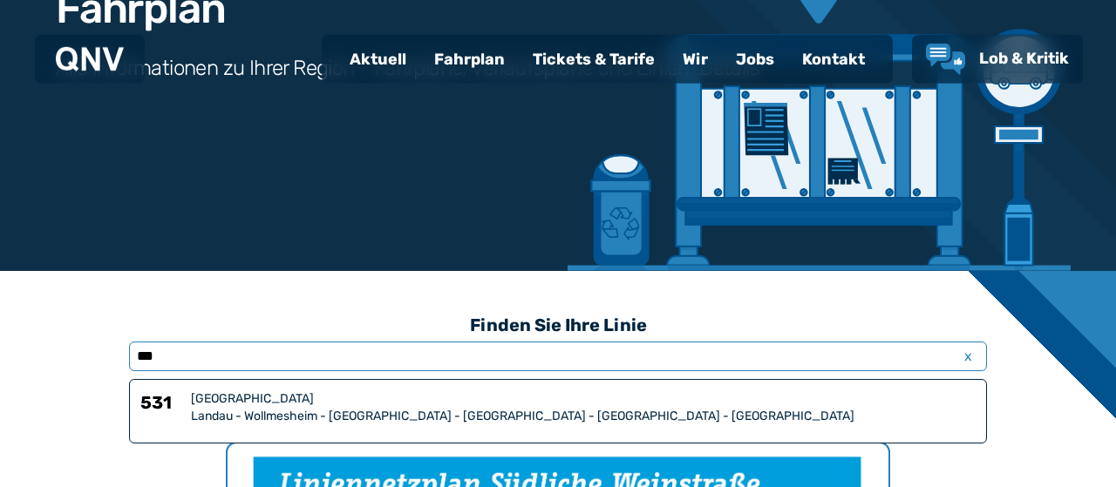
type input "***"
click at [390, 426] on div "Landau - Wollmesheim - Ilbesheim - Klingenmünster - Silz - Annweiler" at bounding box center [583, 416] width 785 height 17
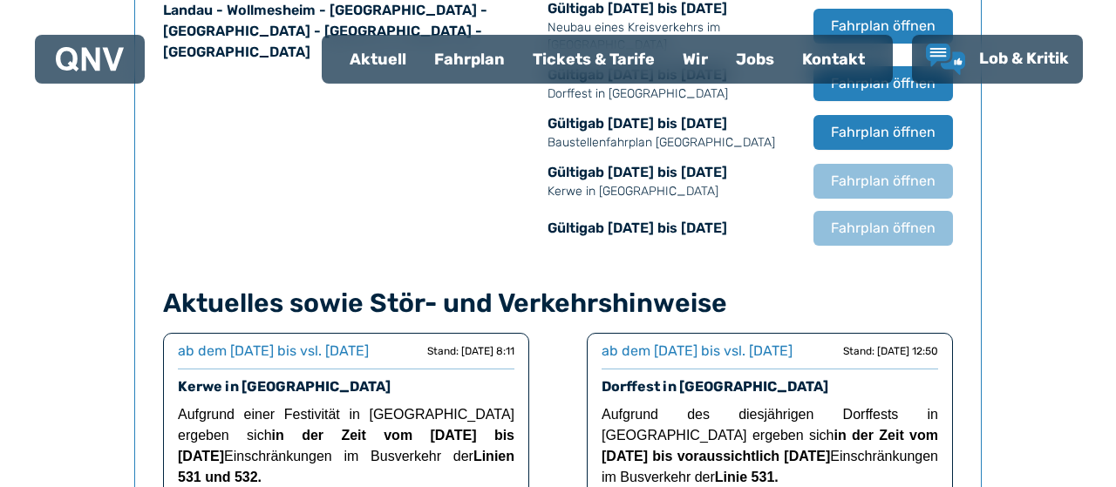
scroll to position [1375, 0]
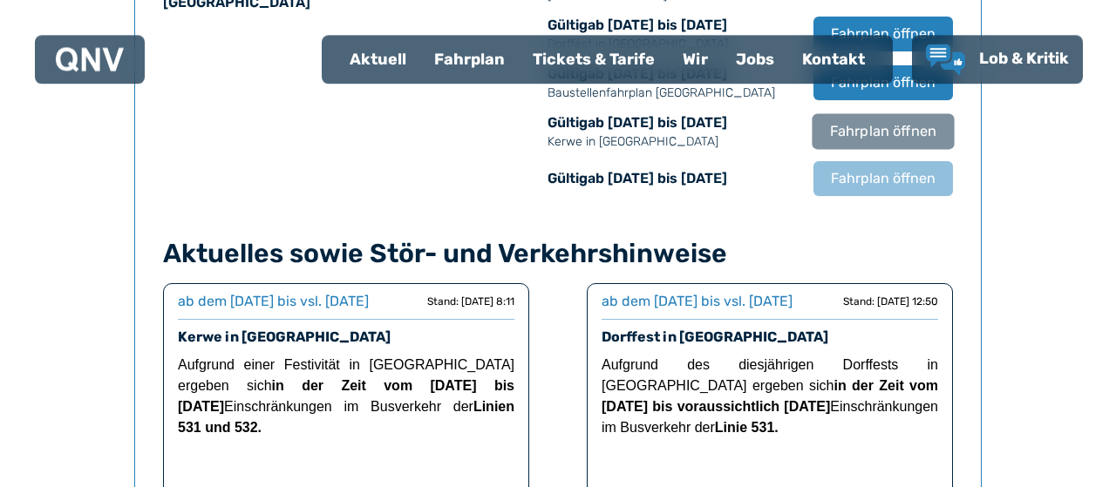
click at [937, 142] on span "Fahrplan öffnen" at bounding box center [883, 131] width 106 height 21
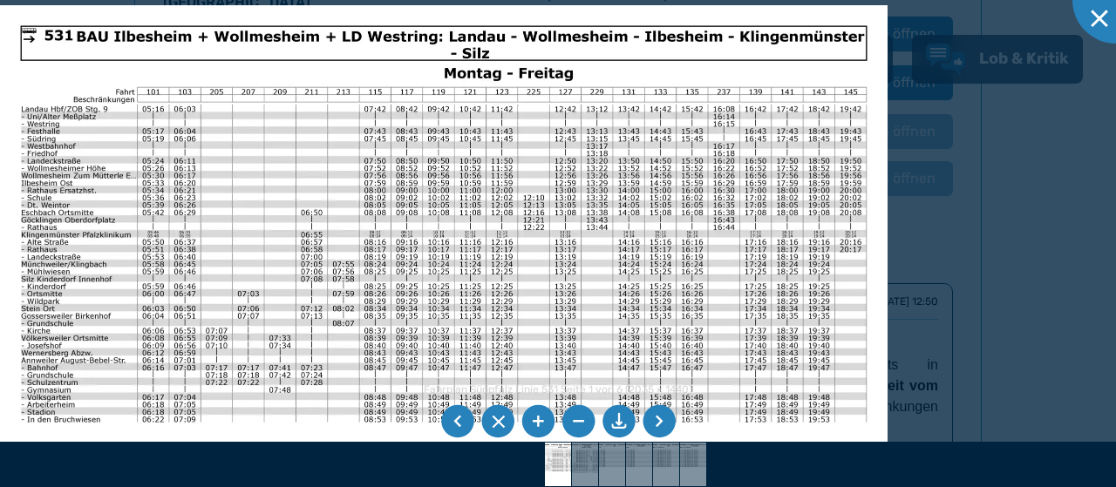
click at [949, 122] on div at bounding box center [558, 243] width 1116 height 487
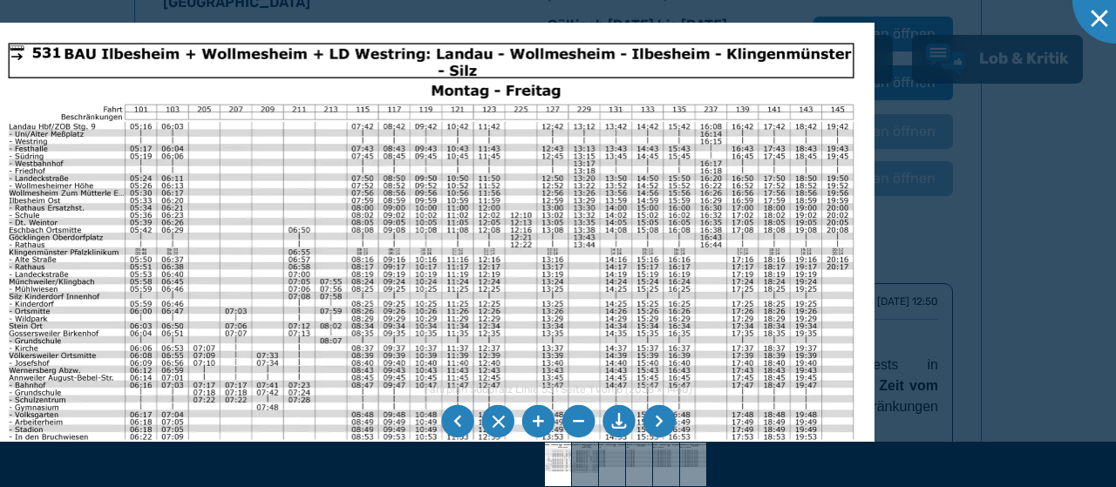
click at [99, 321] on img at bounding box center [432, 337] width 888 height 628
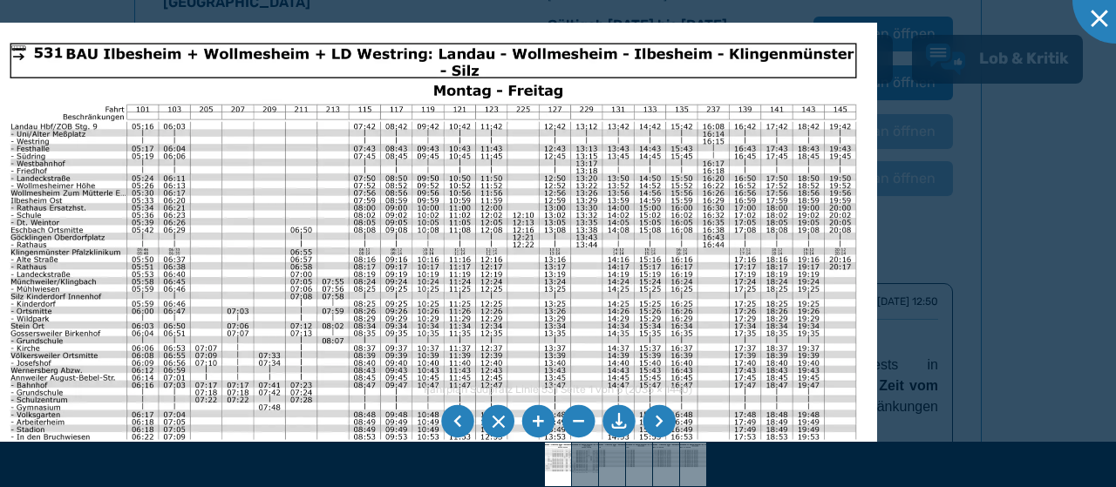
click at [183, 365] on img at bounding box center [434, 337] width 888 height 628
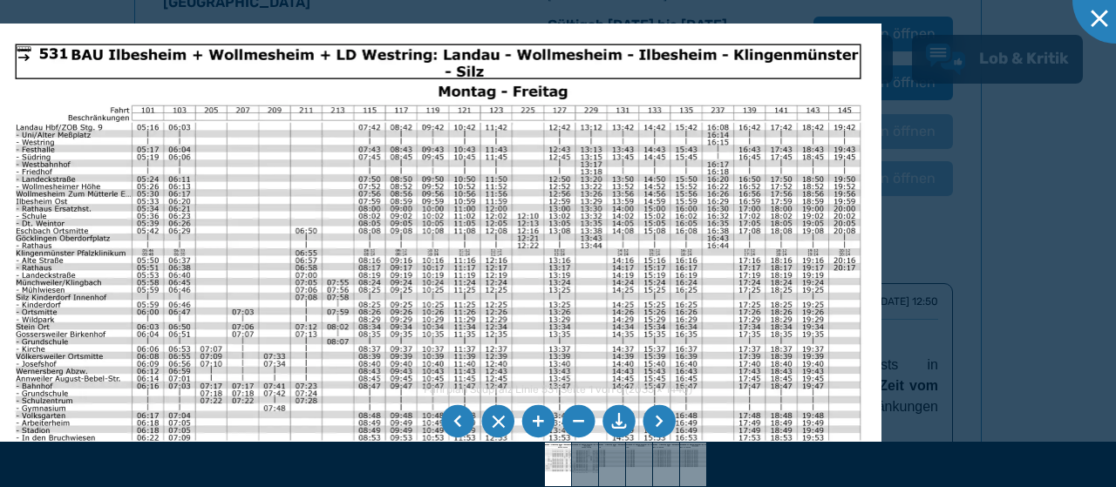
click at [187, 365] on img at bounding box center [439, 338] width 888 height 628
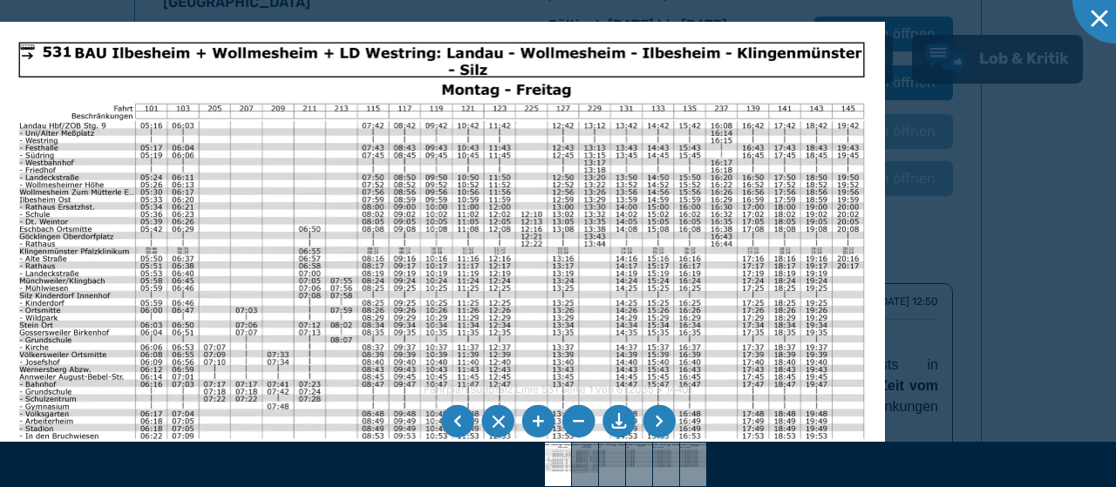
click at [448, 407] on ul at bounding box center [558, 421] width 241 height 39
click at [426, 396] on div "Fahrplan Südpfalz Linie 531 Seite 1 von 6 (2035 × 1440)" at bounding box center [558, 390] width 269 height 12
click at [424, 389] on div "Fahrplan Südpfalz Linie 531 Seite 1 von 6 (2035 × 1440)" at bounding box center [558, 390] width 269 height 12
